Goal: Task Accomplishment & Management: Complete application form

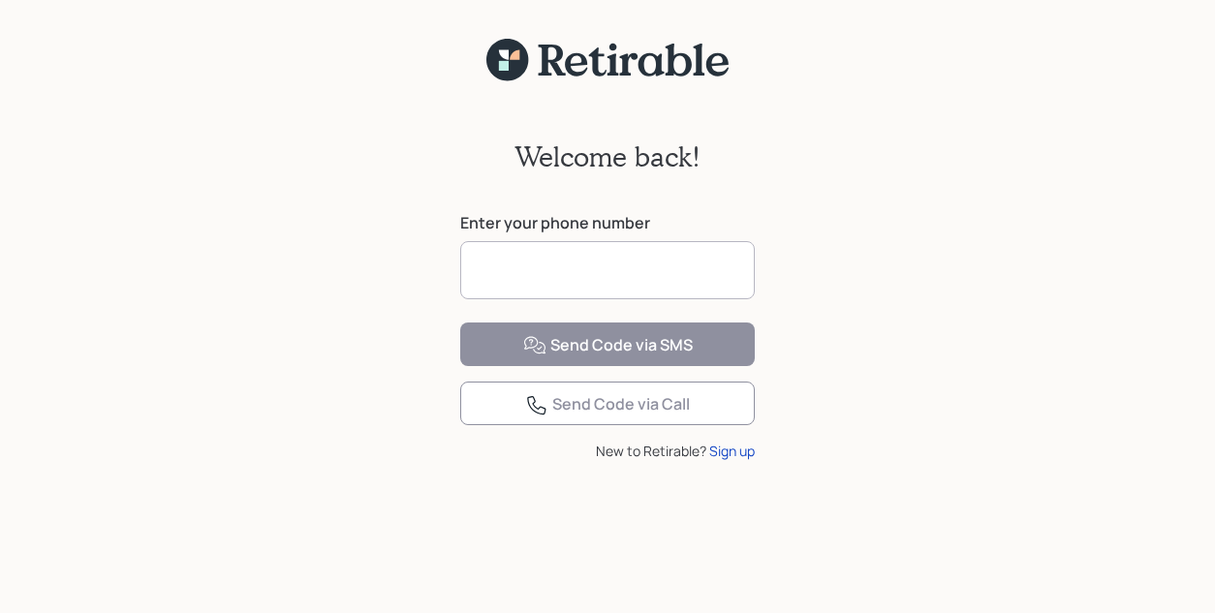
click at [492, 262] on input at bounding box center [607, 270] width 294 height 58
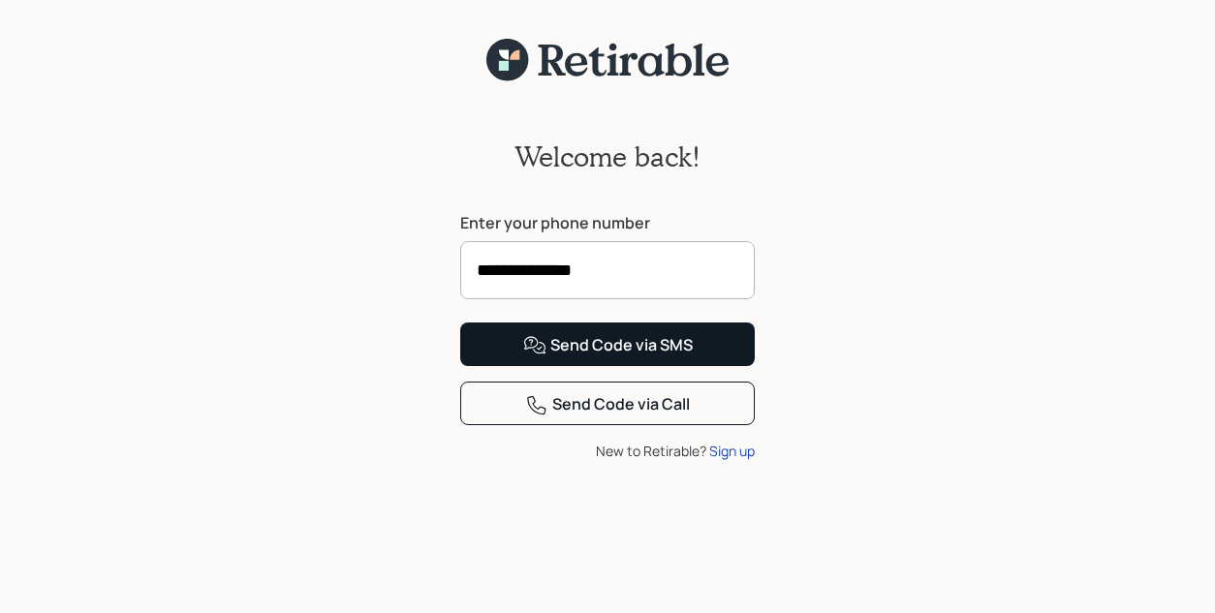
type input "**********"
click at [617, 357] on div "Send Code via SMS" at bounding box center [608, 345] width 170 height 23
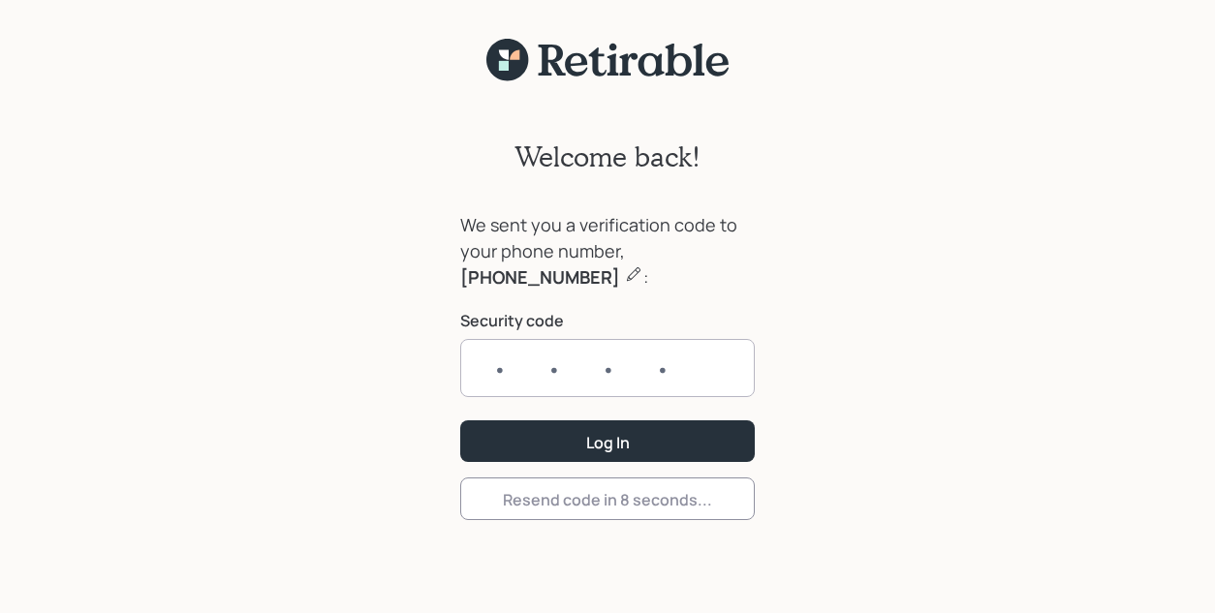
click at [501, 370] on input "text" at bounding box center [607, 368] width 294 height 58
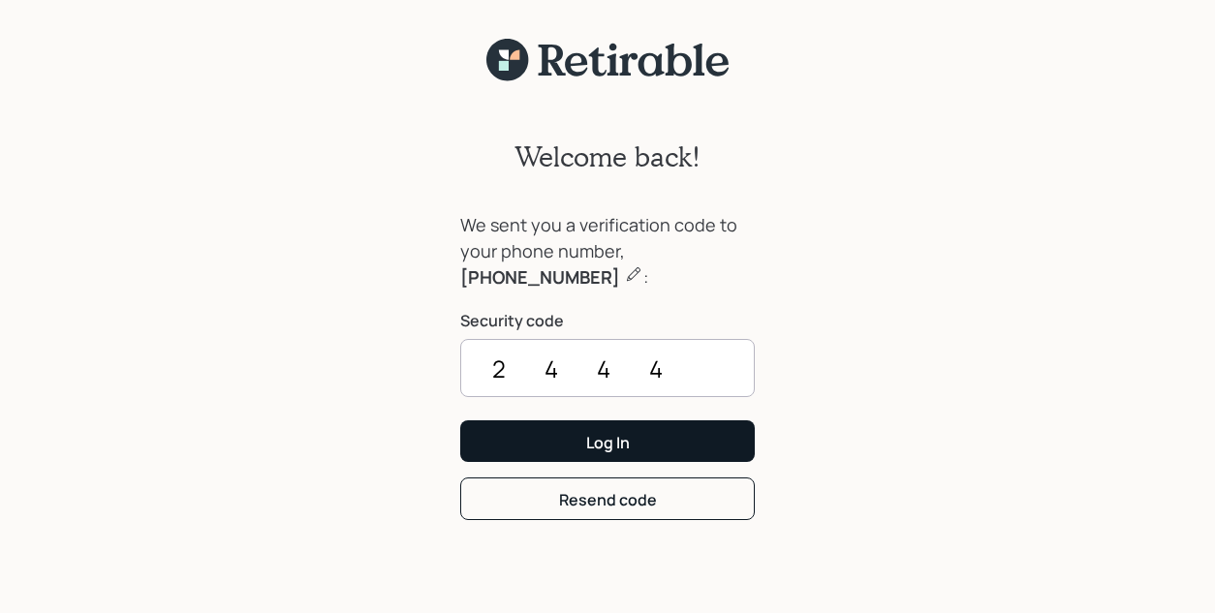
type input "2444"
click at [588, 447] on div "Log In" at bounding box center [608, 442] width 44 height 21
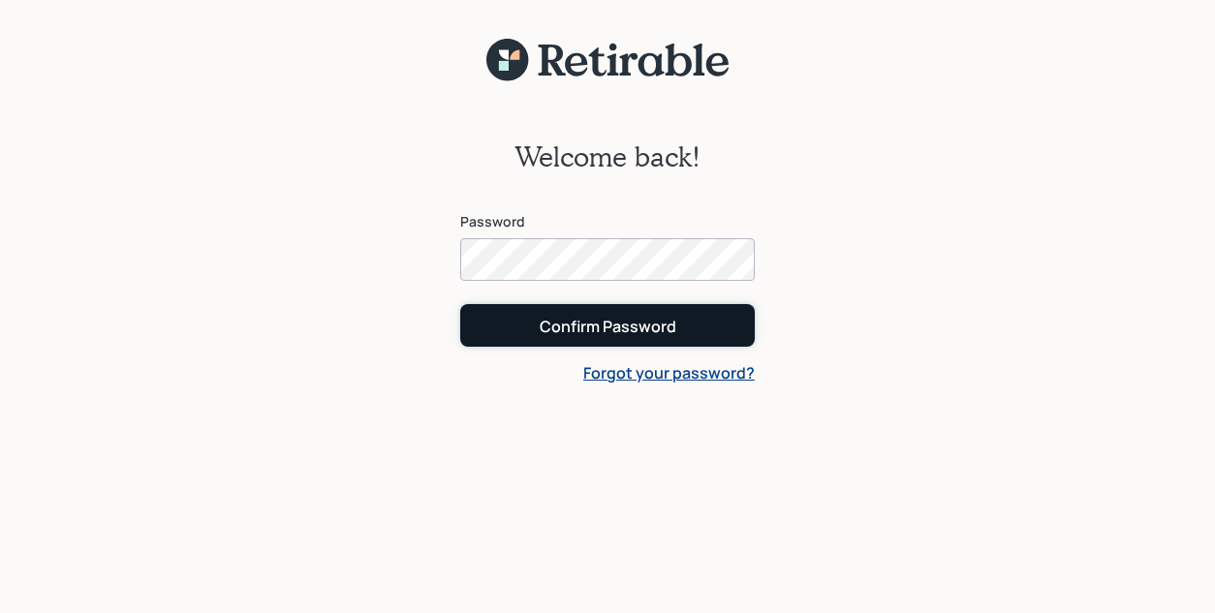
click at [602, 326] on div "Confirm Password" at bounding box center [608, 326] width 137 height 21
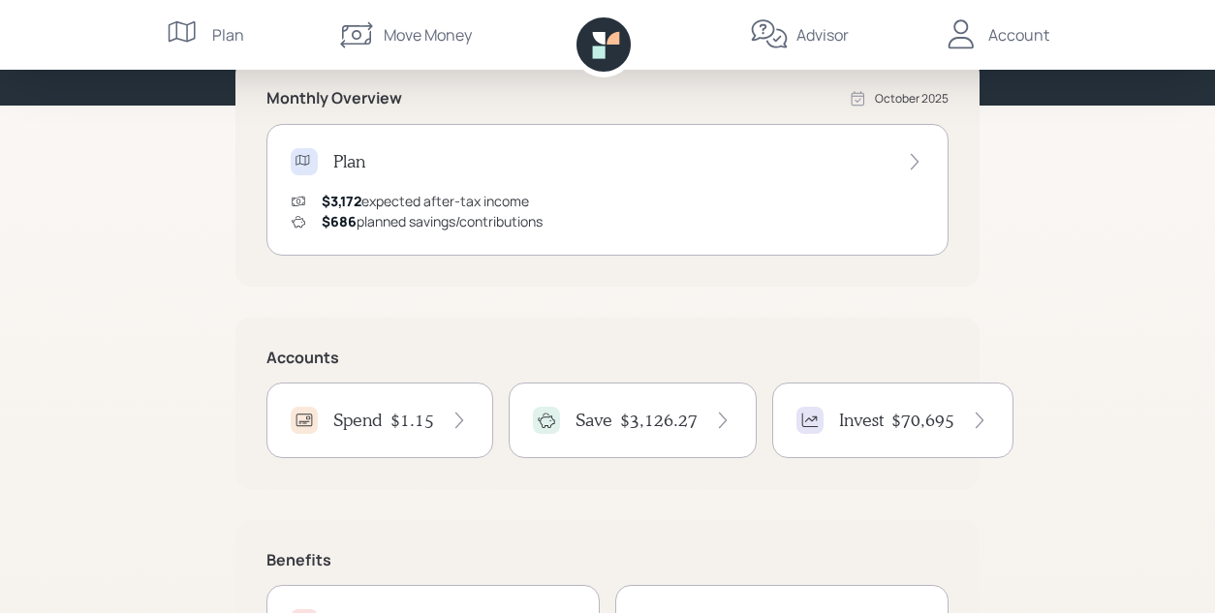
scroll to position [215, 0]
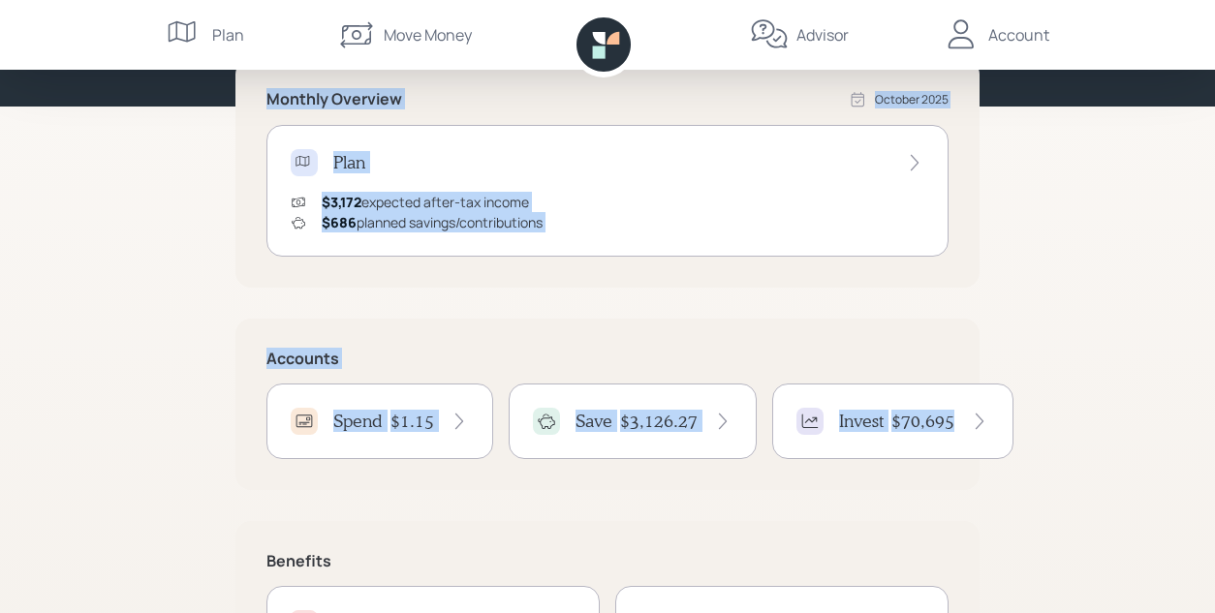
drag, startPoint x: 1214, startPoint y: 398, endPoint x: 1212, endPoint y: 301, distance: 96.9
click at [1212, 301] on div "Good Morning , [PERSON_NAME] You are on‑track! Monthly Overview [DATE] Plan $3,…" at bounding box center [607, 272] width 1215 height 974
click at [1057, 207] on div "Good Morning , [PERSON_NAME] You are on‑track! Monthly Overview [DATE] Plan $3,…" at bounding box center [607, 272] width 1215 height 974
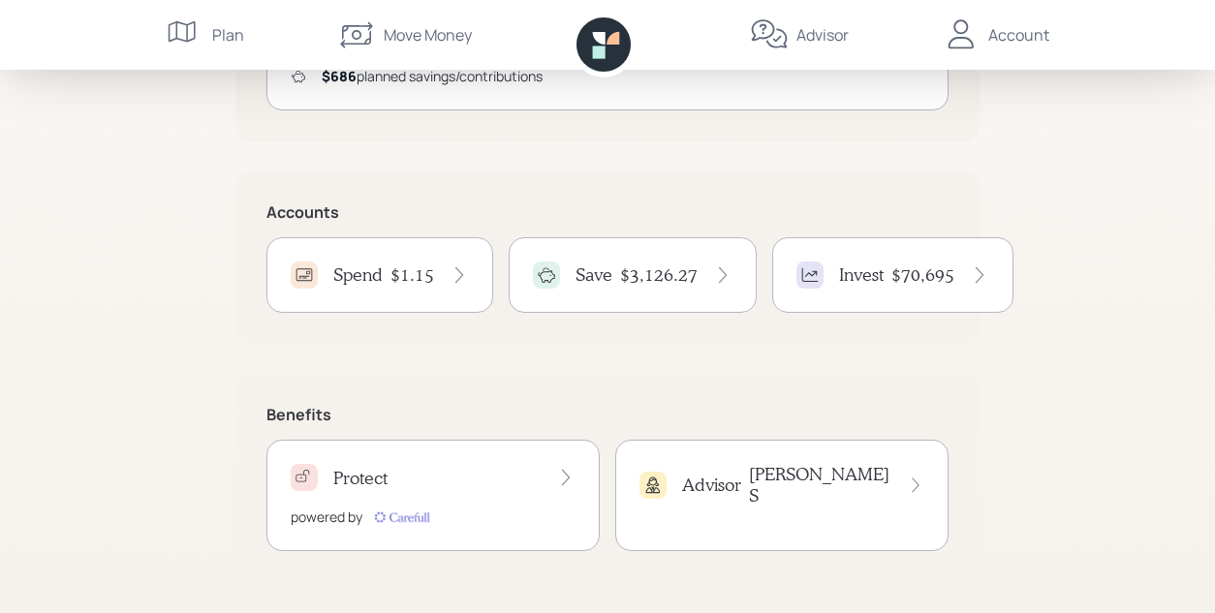
scroll to position [359, 0]
click at [880, 281] on h4 "Invest" at bounding box center [861, 276] width 45 height 21
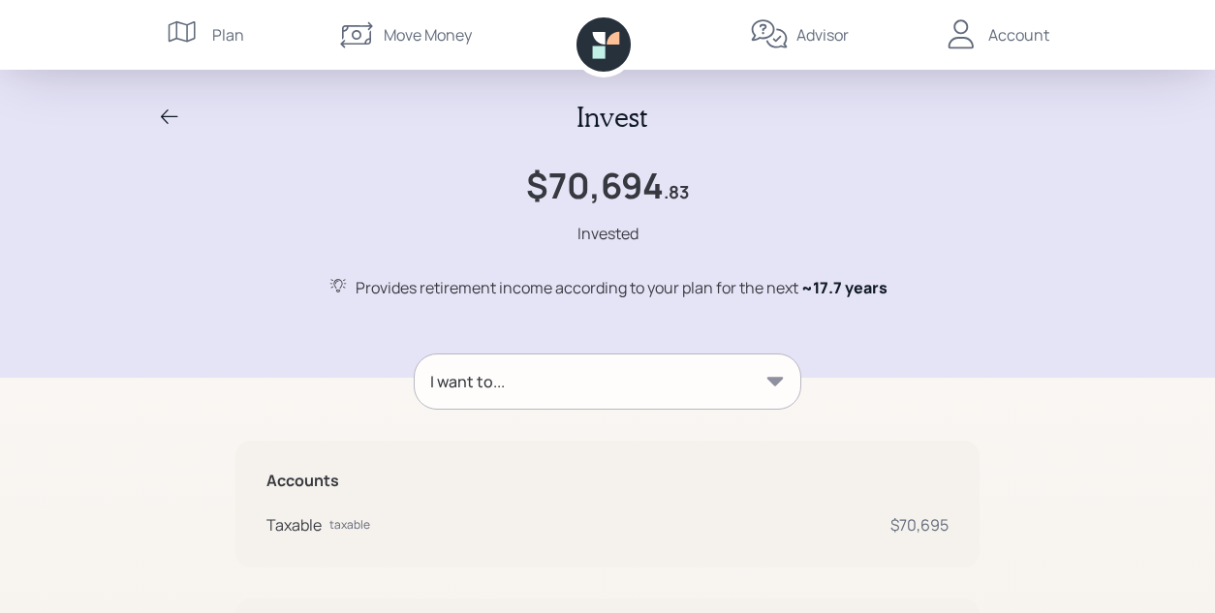
click at [222, 34] on div "Plan" at bounding box center [228, 34] width 32 height 23
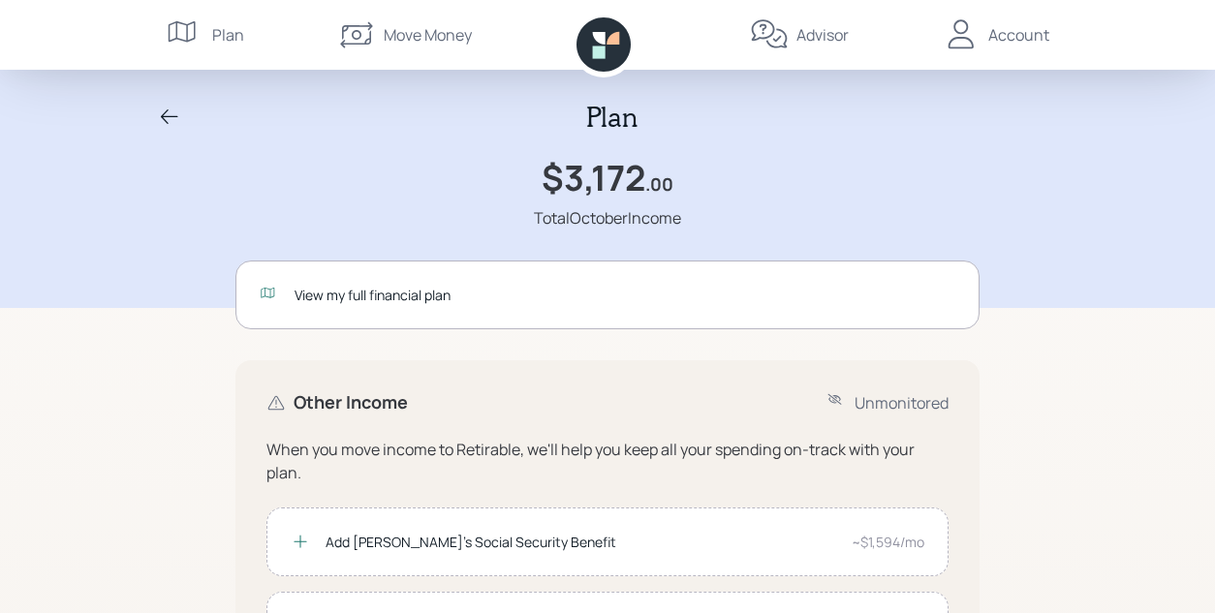
click at [1012, 36] on div "Account" at bounding box center [1018, 34] width 61 height 23
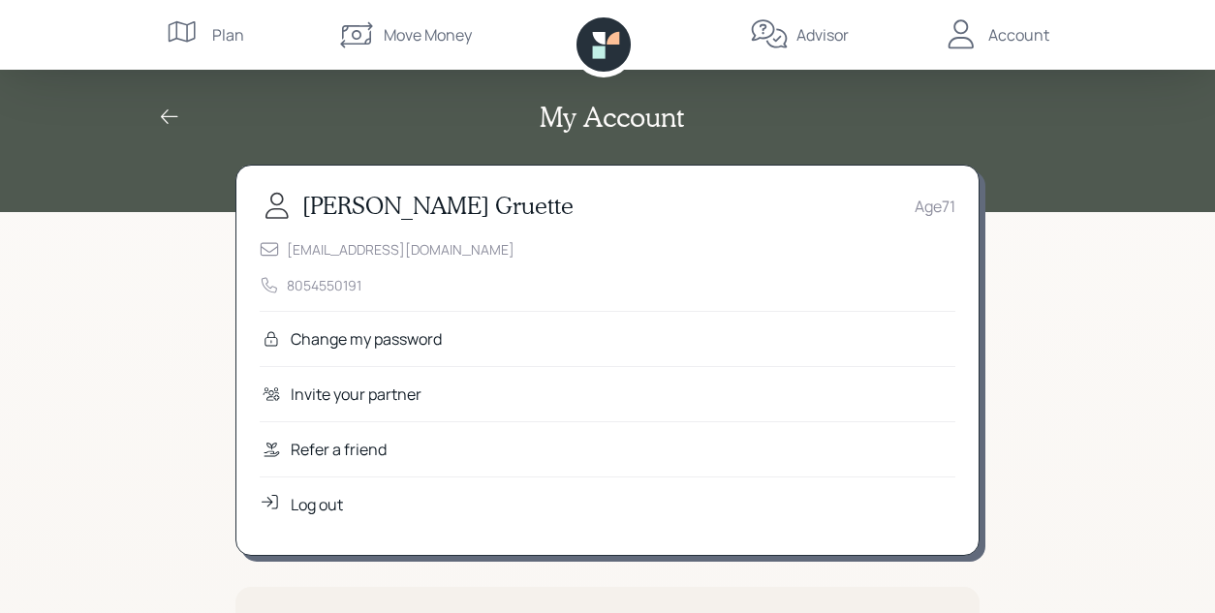
click at [225, 36] on div "Plan" at bounding box center [228, 34] width 32 height 23
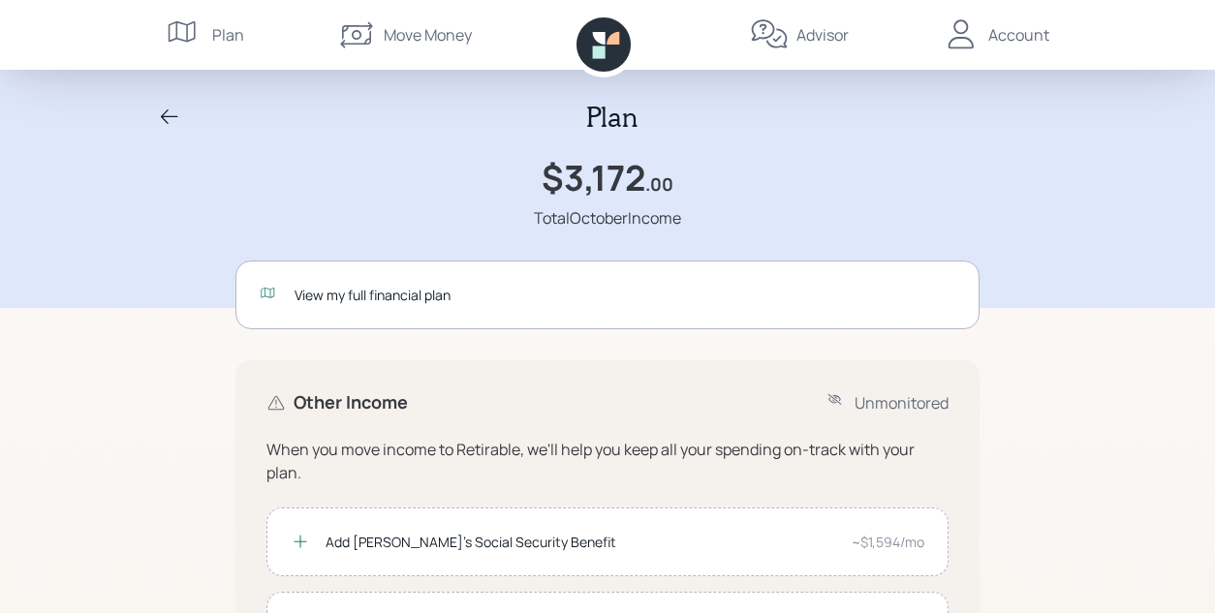
click at [166, 116] on icon at bounding box center [169, 116] width 17 height 15
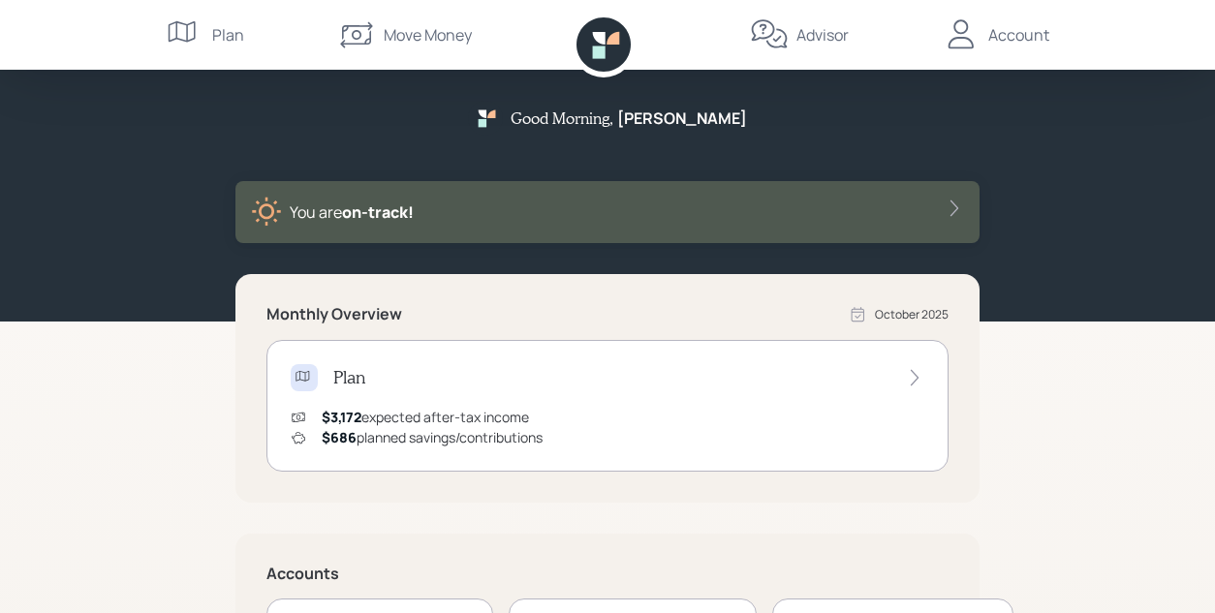
click at [910, 378] on icon at bounding box center [914, 377] width 19 height 19
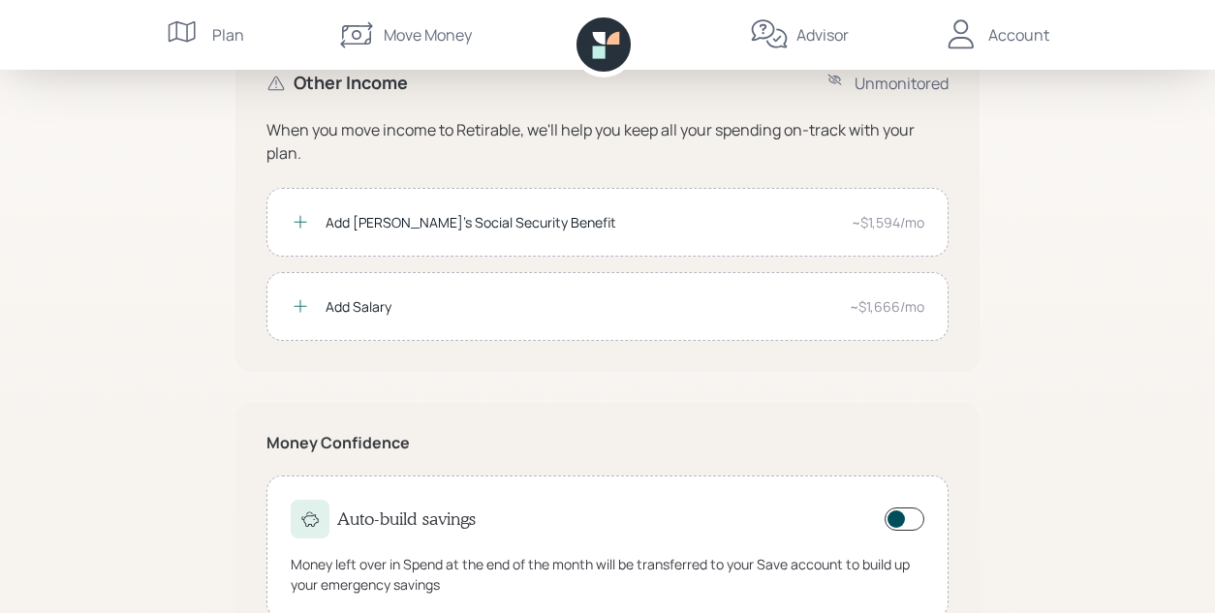
scroll to position [319, 0]
click at [300, 221] on icon at bounding box center [299, 223] width 13 height 13
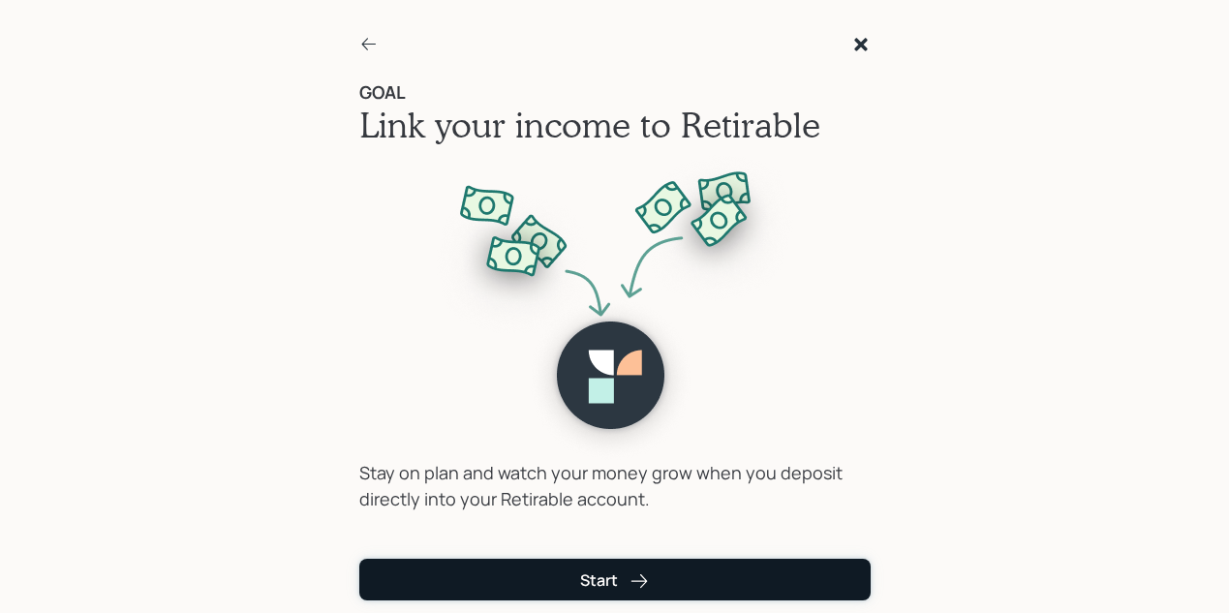
click at [588, 576] on div "Start" at bounding box center [614, 580] width 69 height 21
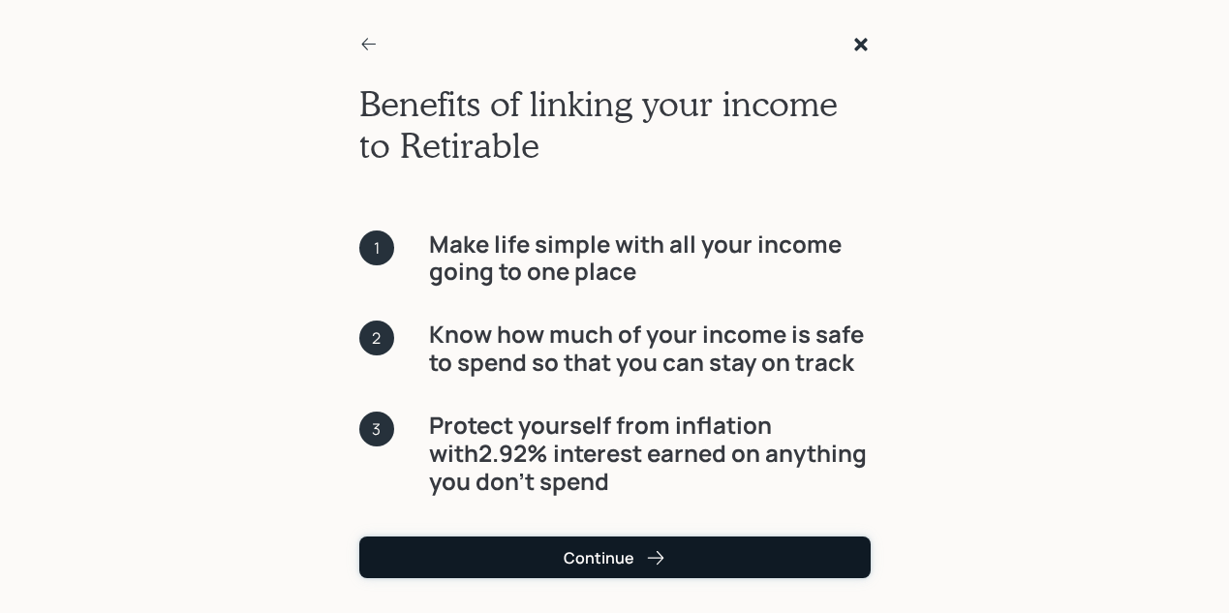
click at [601, 554] on div "Continue" at bounding box center [615, 557] width 102 height 21
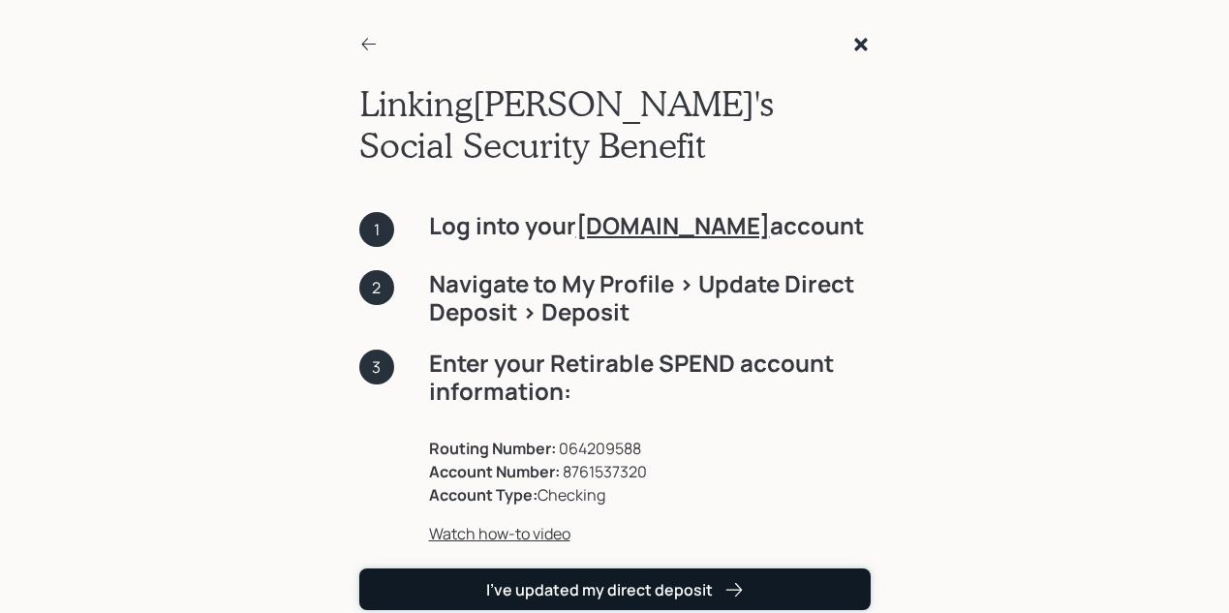
click at [594, 590] on div "I've updated my direct deposit" at bounding box center [615, 589] width 258 height 21
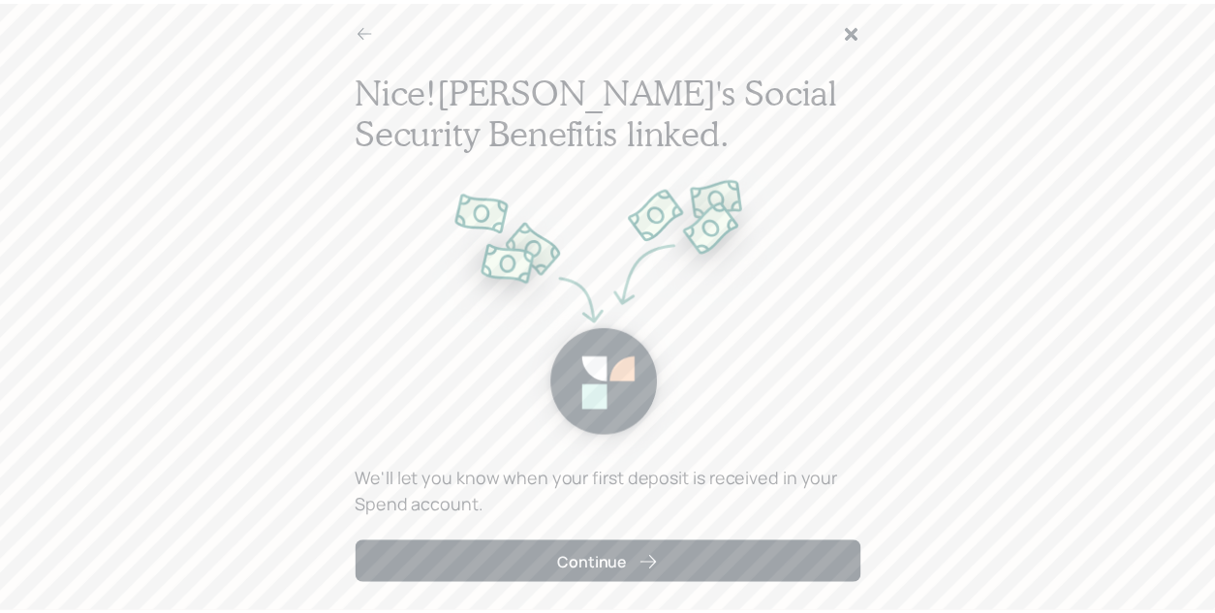
scroll to position [20, 0]
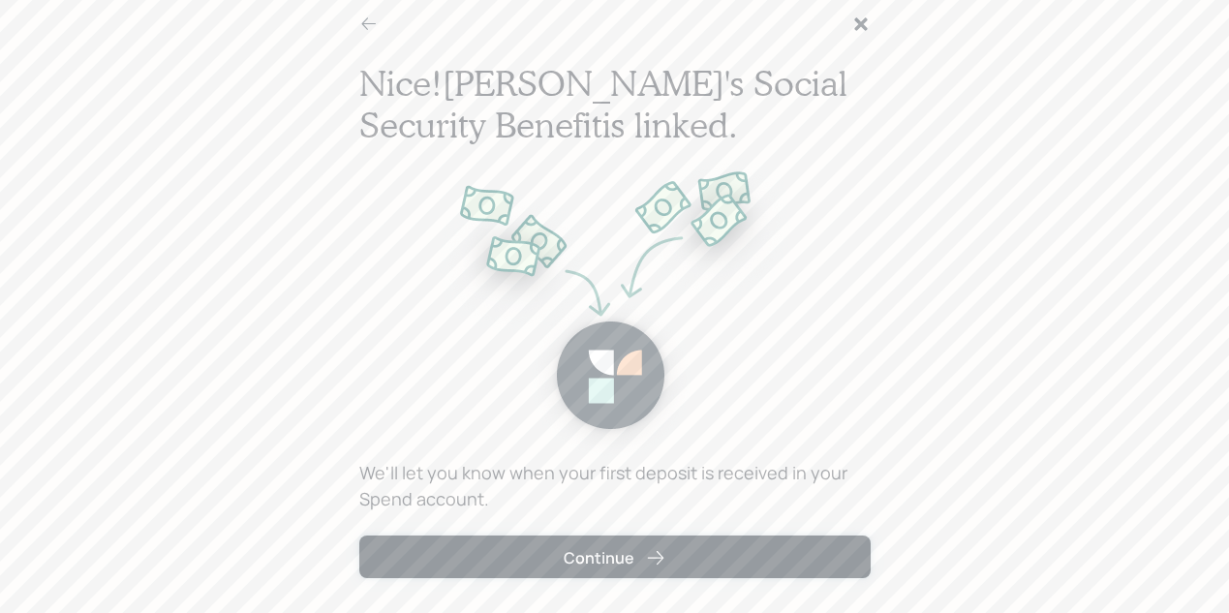
click at [612, 557] on div "Continue" at bounding box center [615, 557] width 102 height 21
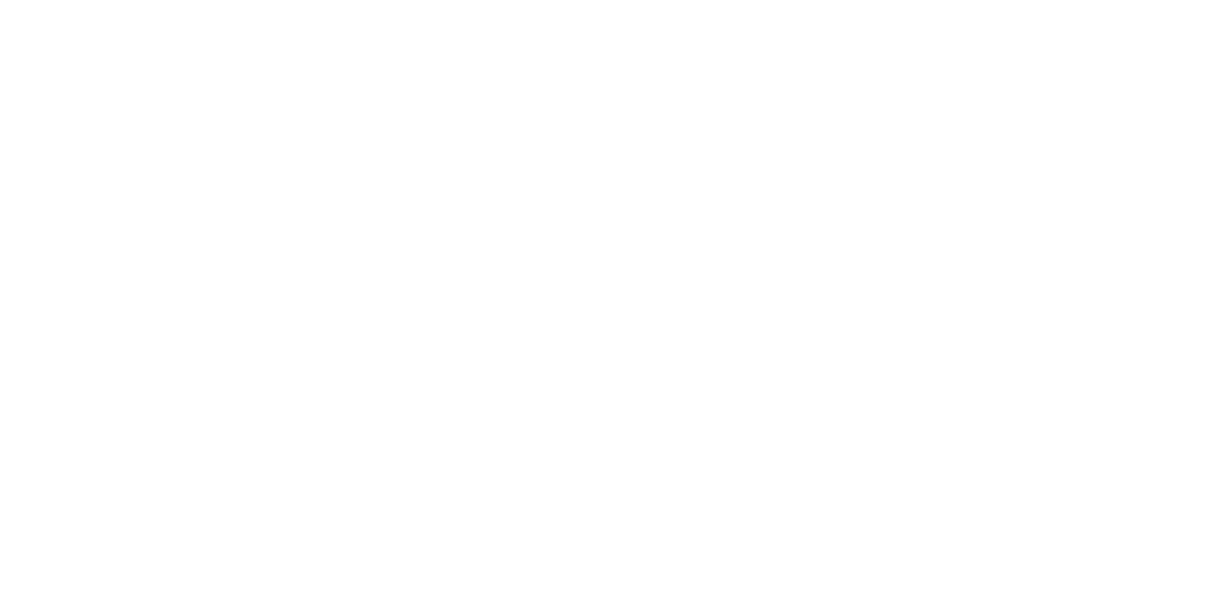
click at [1010, 0] on html at bounding box center [614, 0] width 1229 height 0
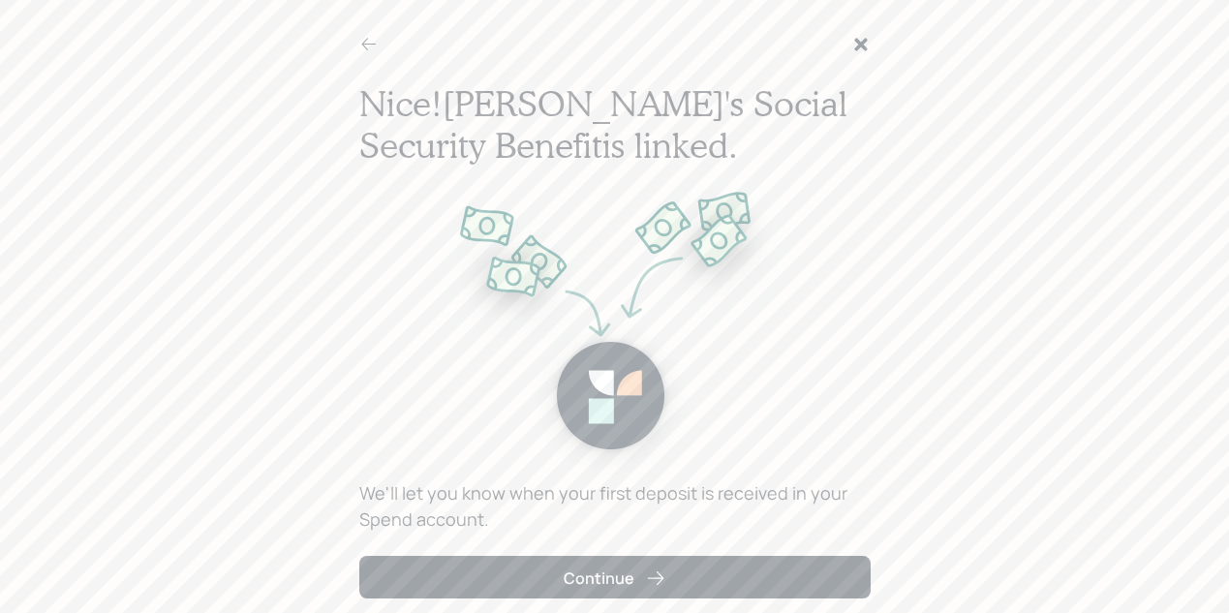
click at [857, 45] on icon at bounding box center [860, 44] width 19 height 19
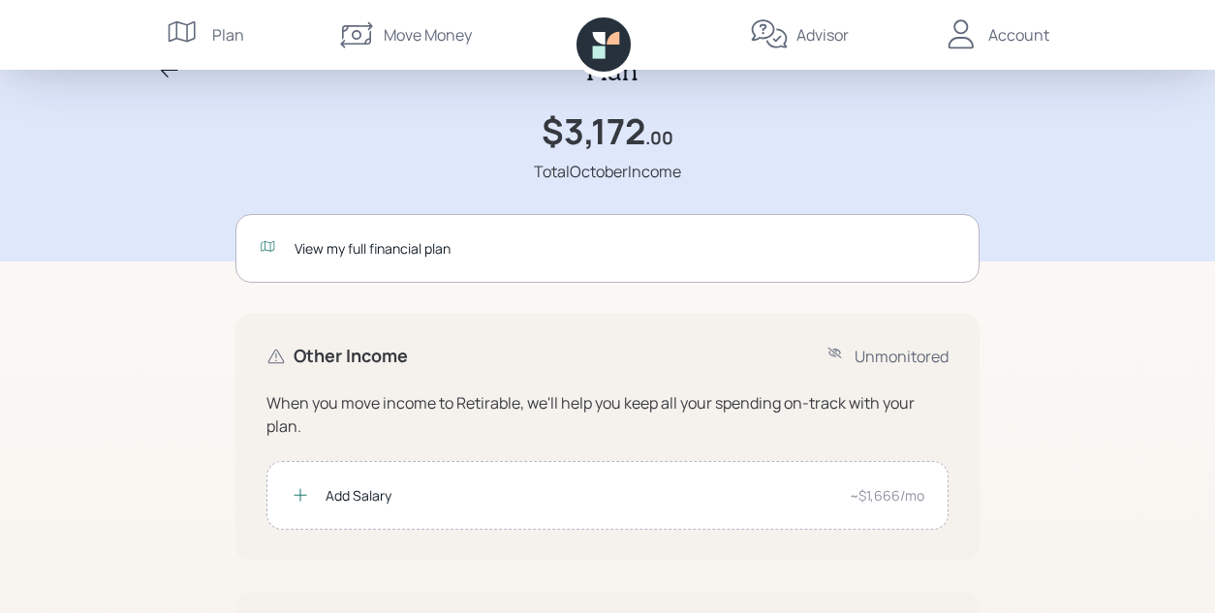
scroll to position [46, 0]
click at [344, 252] on div "View my full financial plan" at bounding box center [624, 249] width 661 height 20
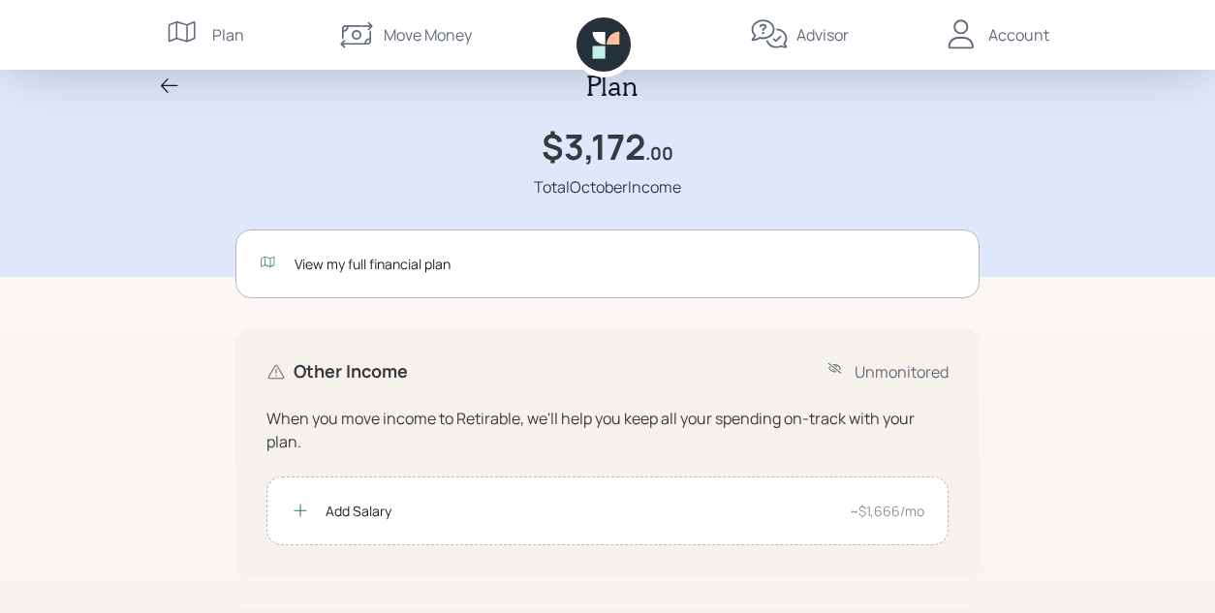
scroll to position [45, 0]
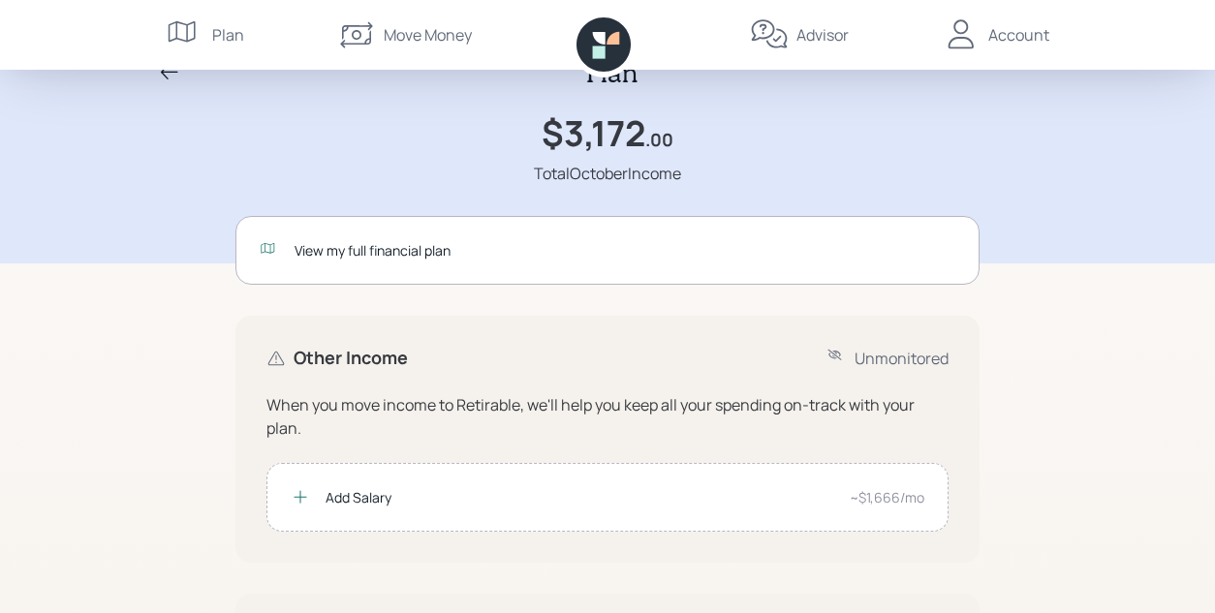
click at [416, 253] on div "View my full financial plan" at bounding box center [624, 250] width 661 height 20
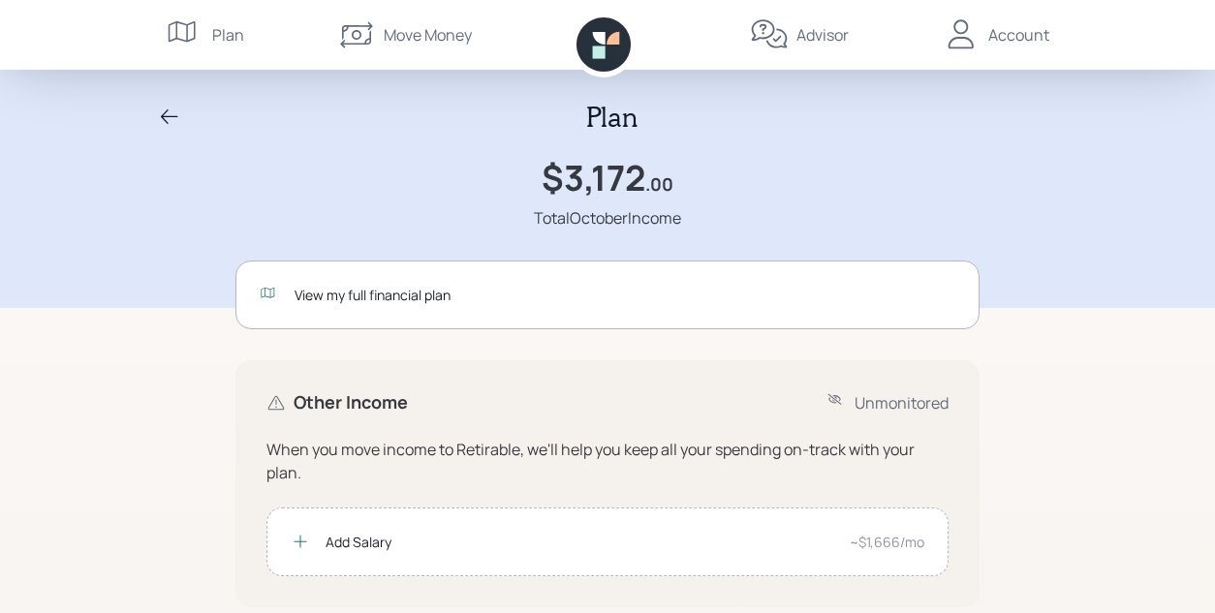
scroll to position [45, 0]
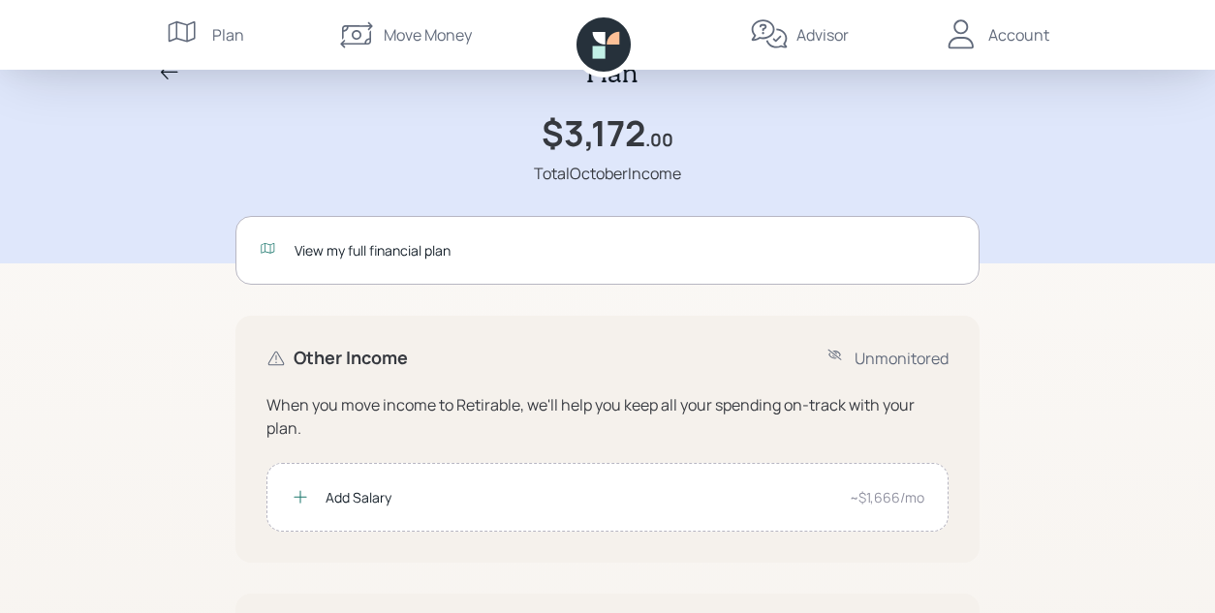
click at [1008, 33] on div "Account" at bounding box center [1018, 34] width 61 height 23
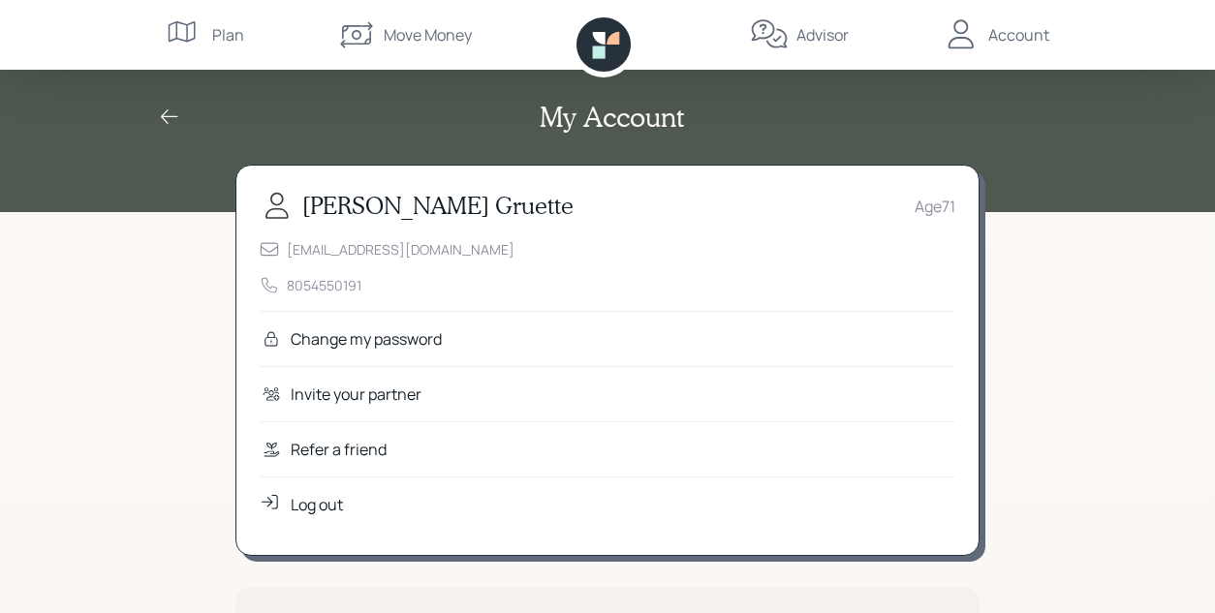
click at [197, 33] on icon at bounding box center [185, 34] width 39 height 39
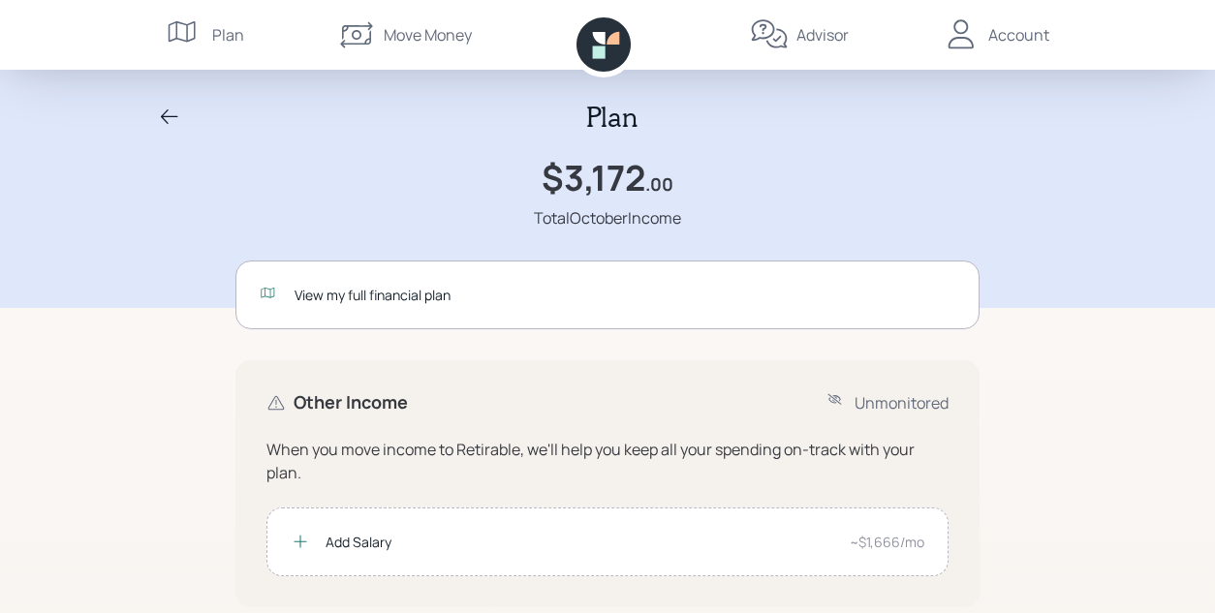
click at [268, 294] on icon at bounding box center [269, 294] width 19 height 19
